Goal: Find specific page/section: Find specific page/section

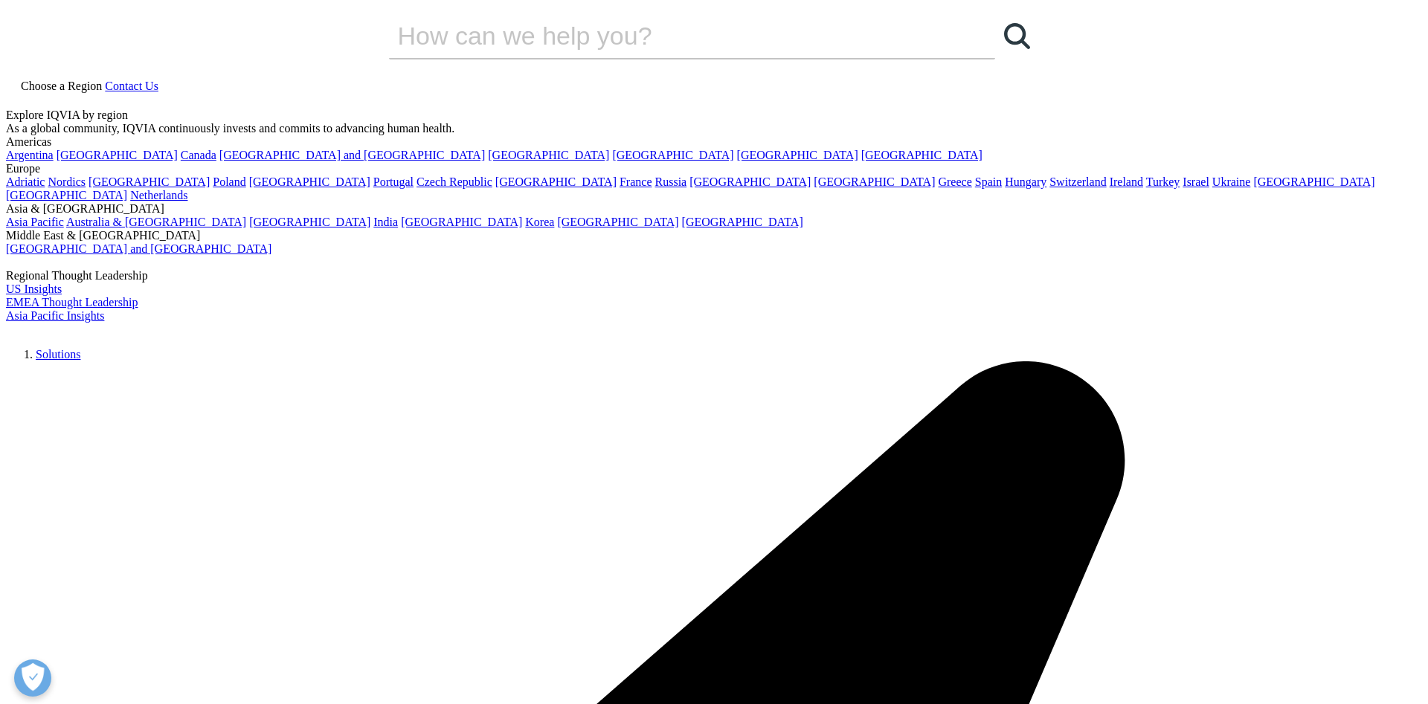
click at [105, 80] on link "Choose a Region" at bounding box center [55, 86] width 99 height 13
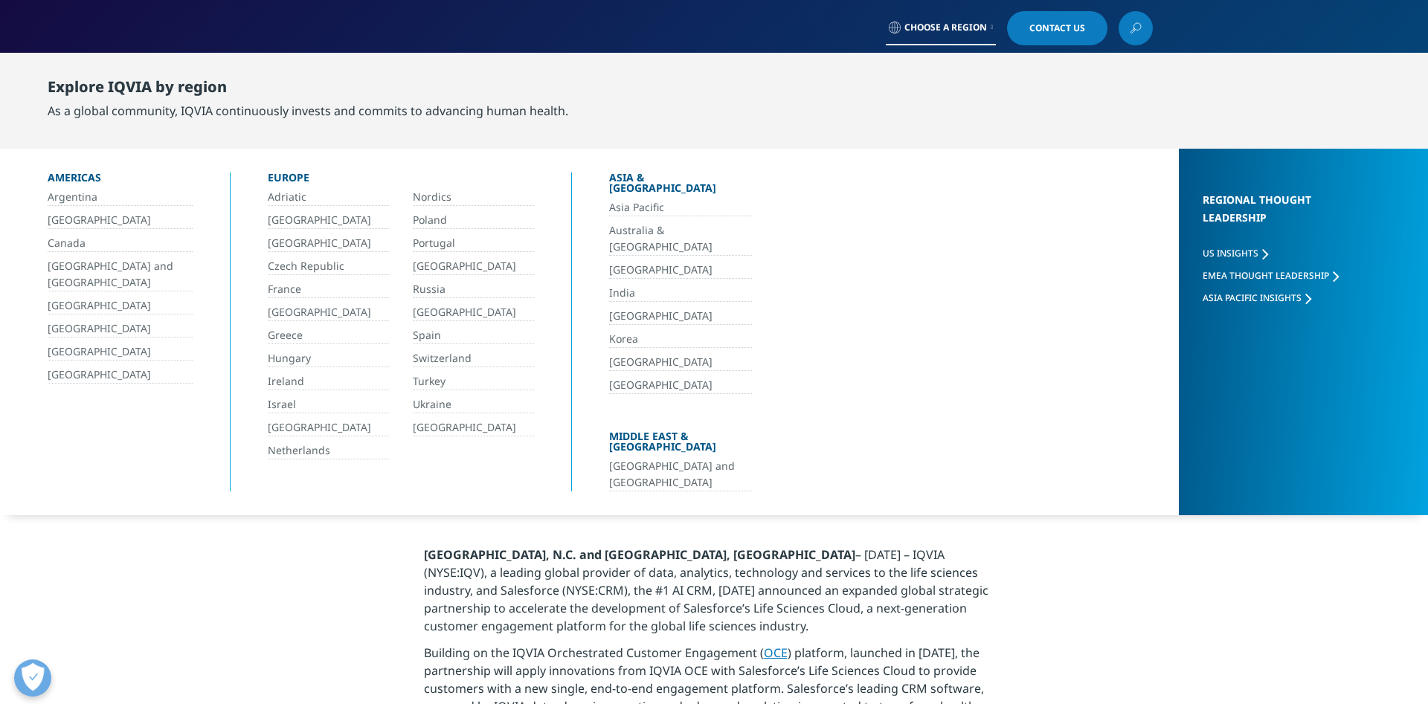
click at [1223, 24] on div "Choose a Region Contact Us" at bounding box center [714, 28] width 1428 height 57
click at [658, 199] on link "Asia Pacific" at bounding box center [680, 207] width 143 height 17
